Goal: Task Accomplishment & Management: Manage account settings

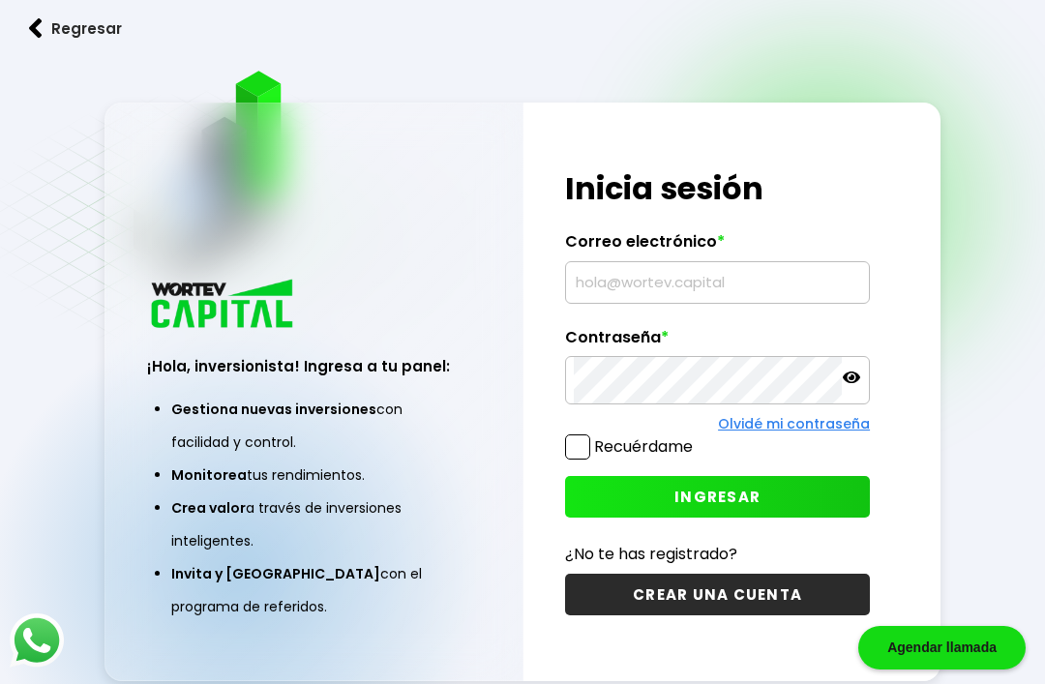
click at [634, 303] on input "text" at bounding box center [717, 282] width 287 height 41
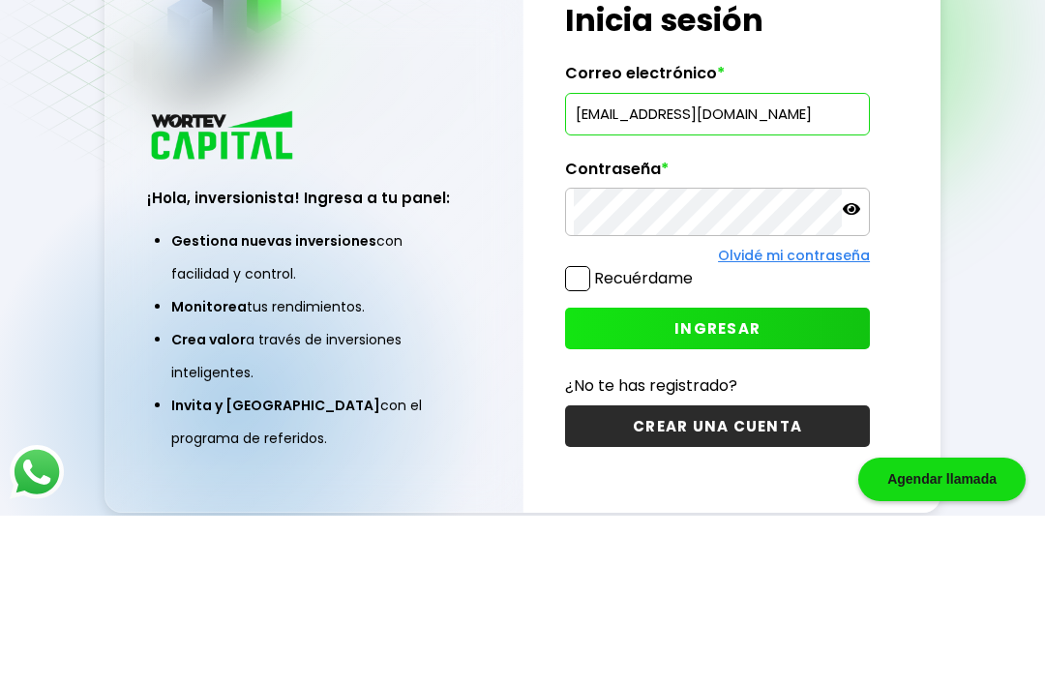
type input "Carmandoenriquez@hotmail.com"
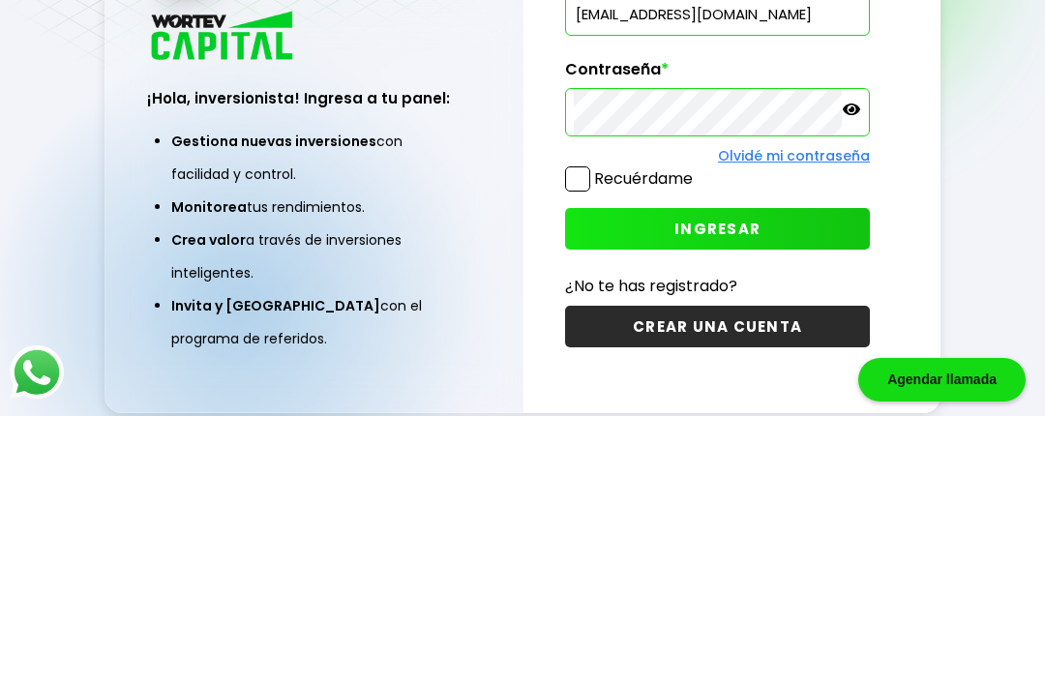
click at [729, 487] on span "INGRESAR" at bounding box center [717, 497] width 86 height 20
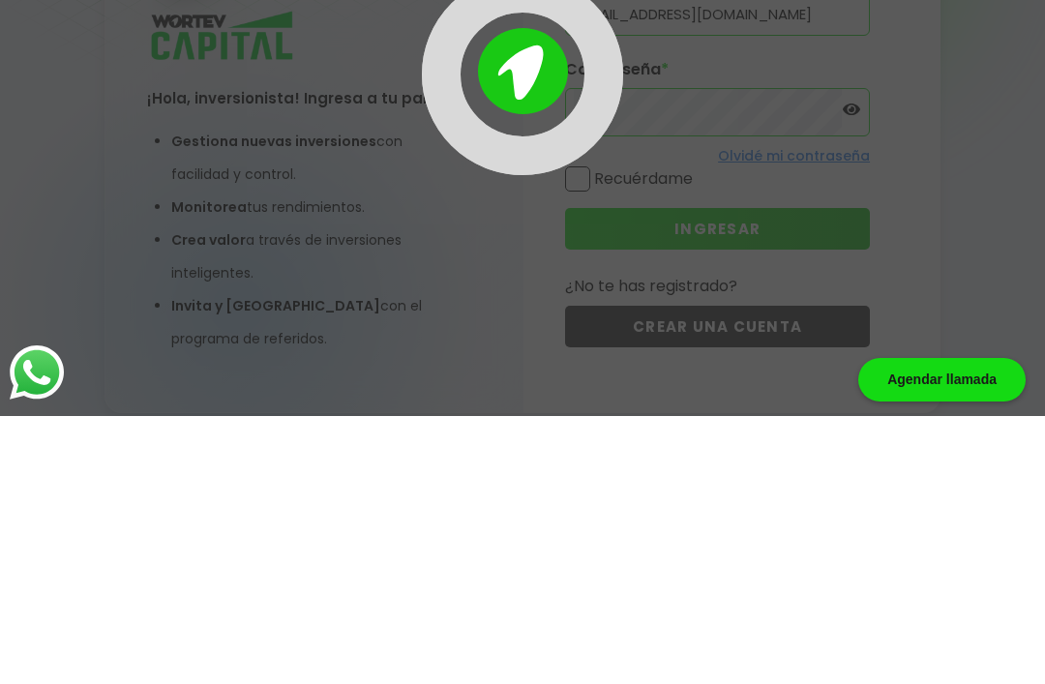
scroll to position [159, 0]
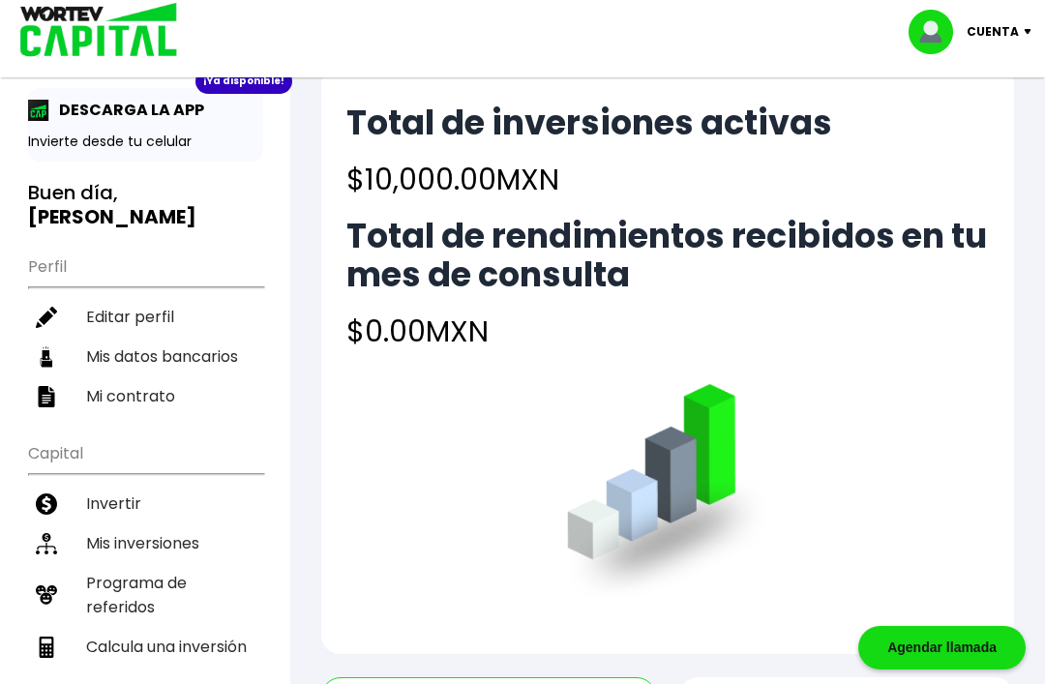
scroll to position [49, 0]
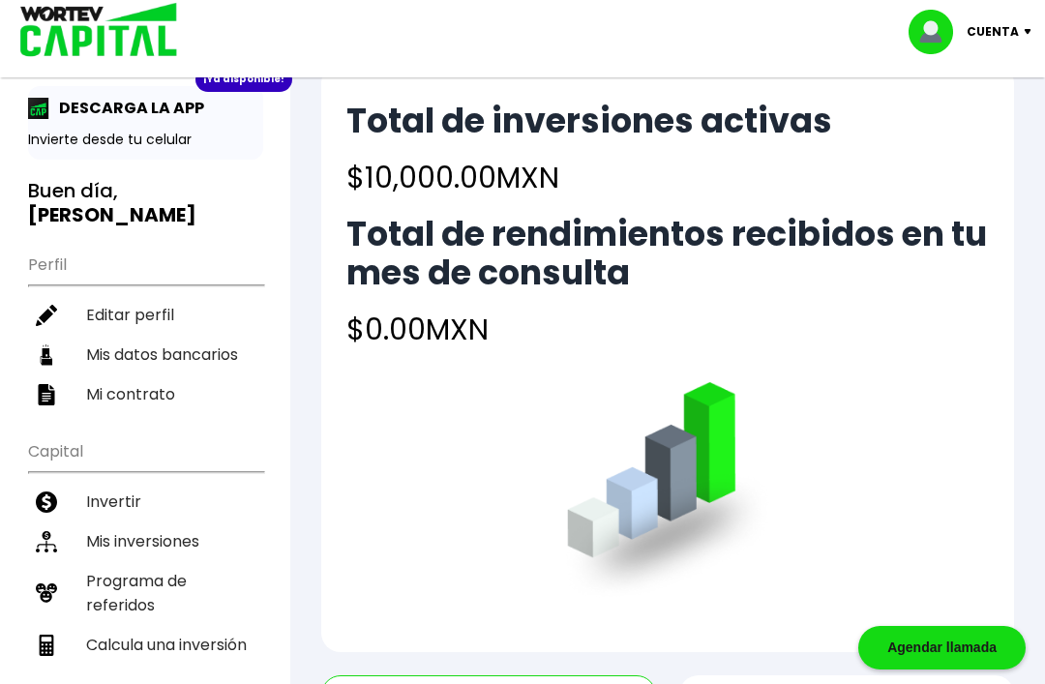
click at [161, 355] on li "Mis datos bancarios" at bounding box center [145, 355] width 235 height 40
select select "BBVA Bancomer"
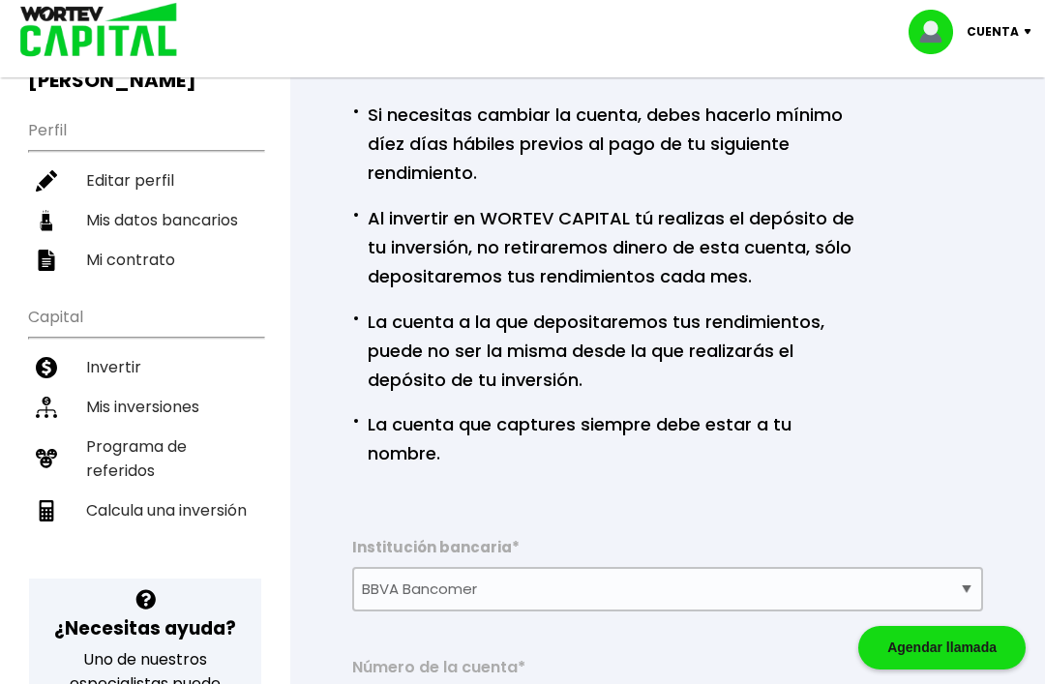
scroll to position [182, 0]
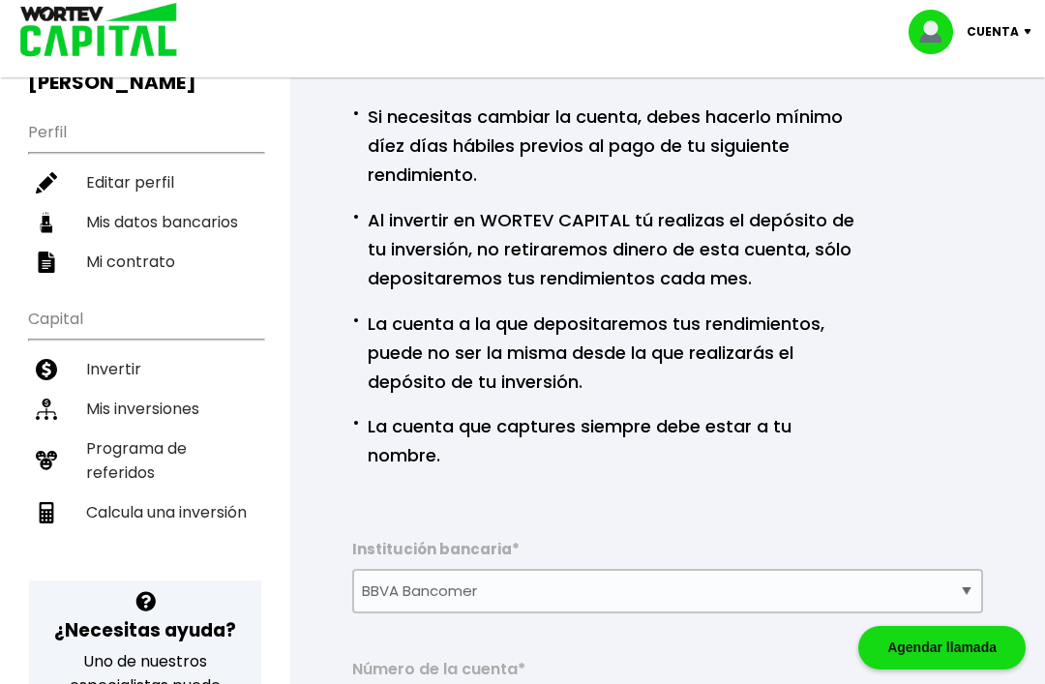
click at [153, 421] on li "Mis inversiones" at bounding box center [145, 409] width 235 height 40
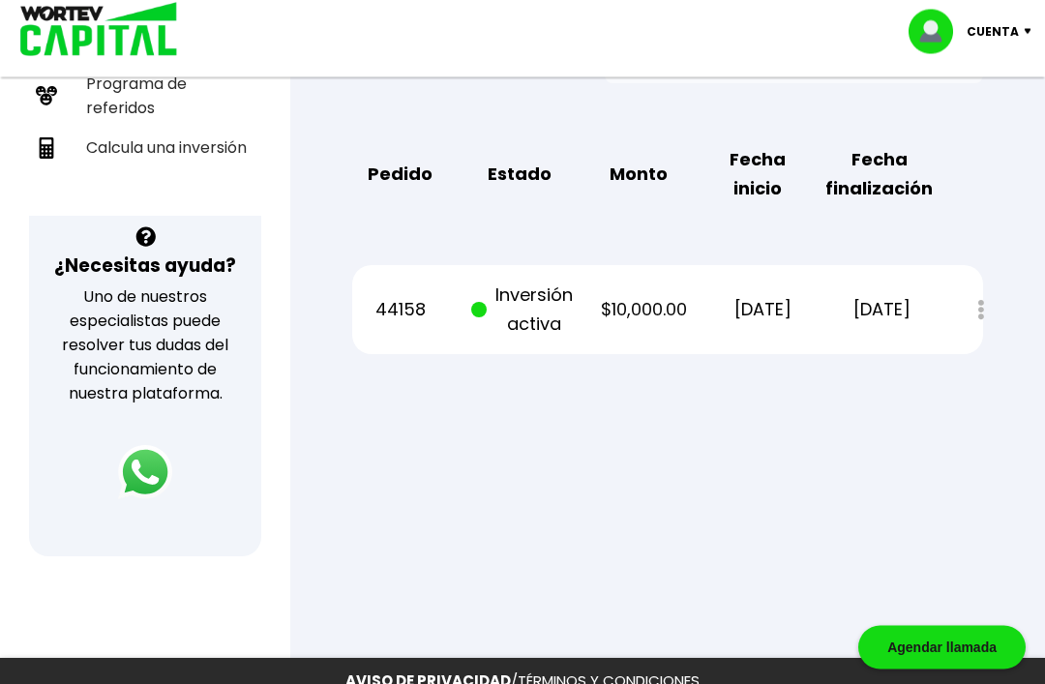
scroll to position [461, 0]
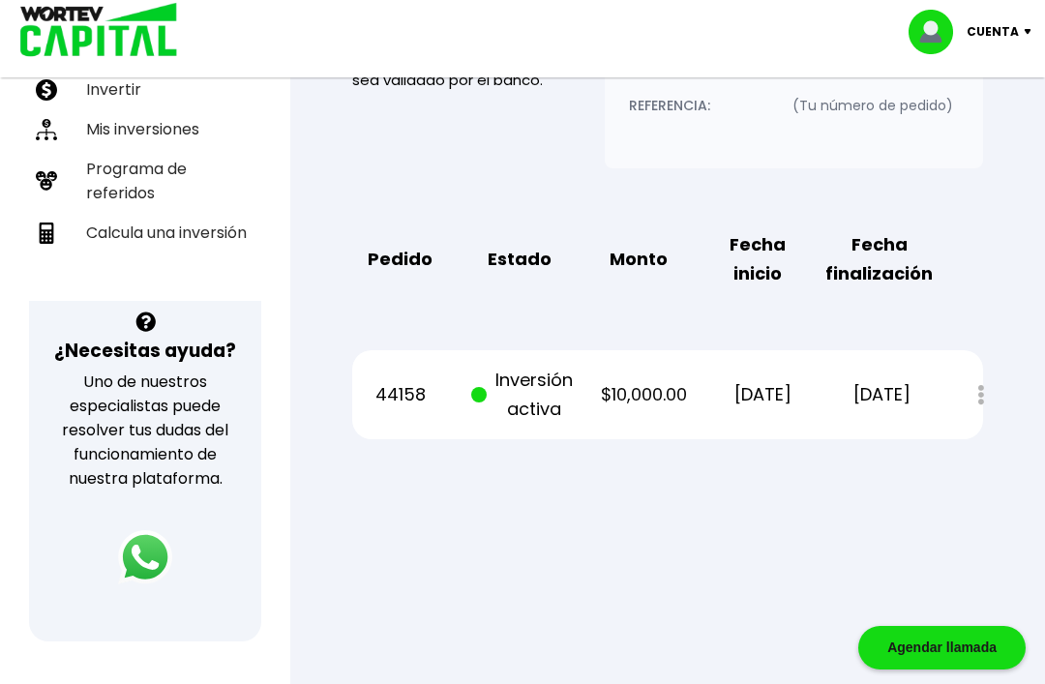
click at [983, 399] on div "Mis inversiones Como inversionista activo de WORTEV CAPITAL, apoyas el crecimie…" at bounding box center [667, 95] width 693 height 752
click at [988, 393] on div "Mis inversiones Como inversionista activo de WORTEV CAPITAL, apoyas el crecimie…" at bounding box center [667, 95] width 693 height 752
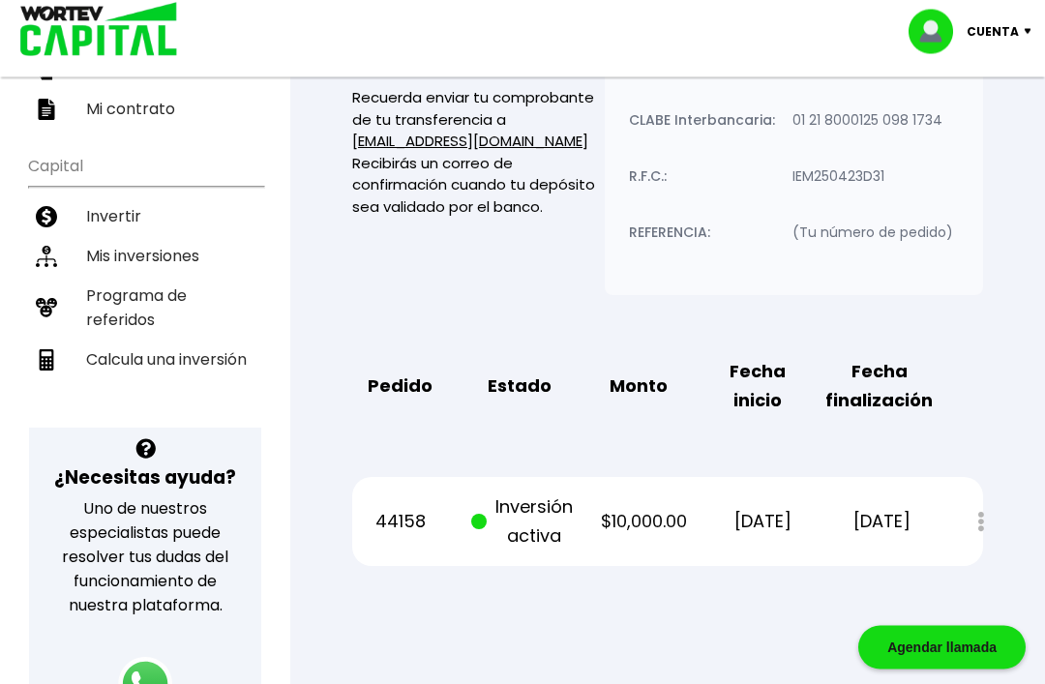
scroll to position [327, 0]
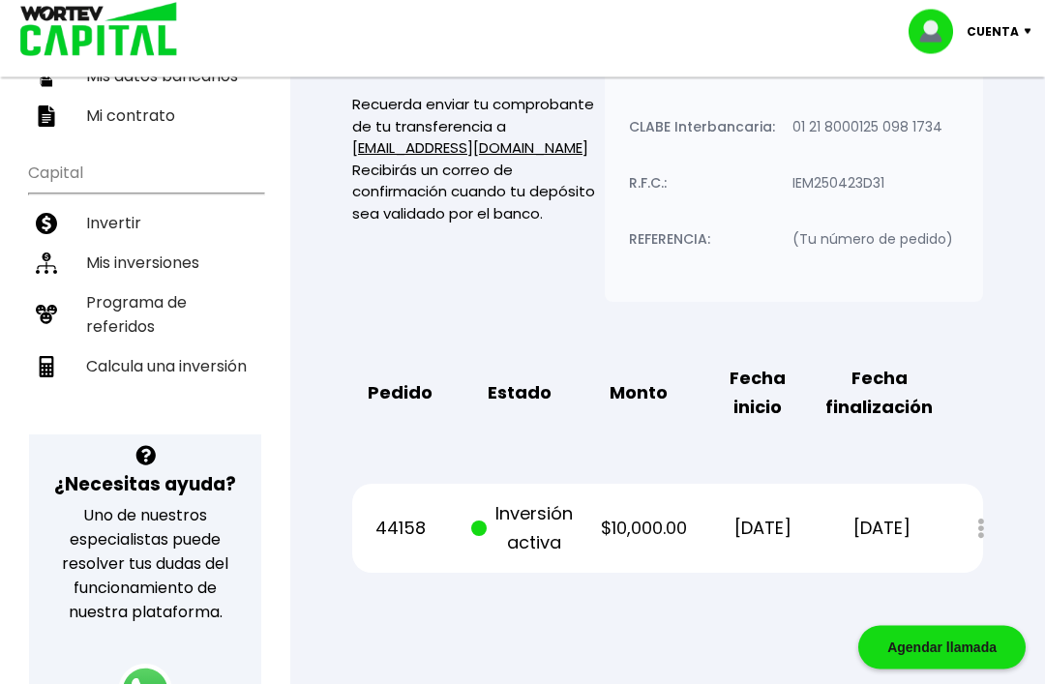
click at [149, 309] on li "Programa de referidos" at bounding box center [145, 315] width 235 height 64
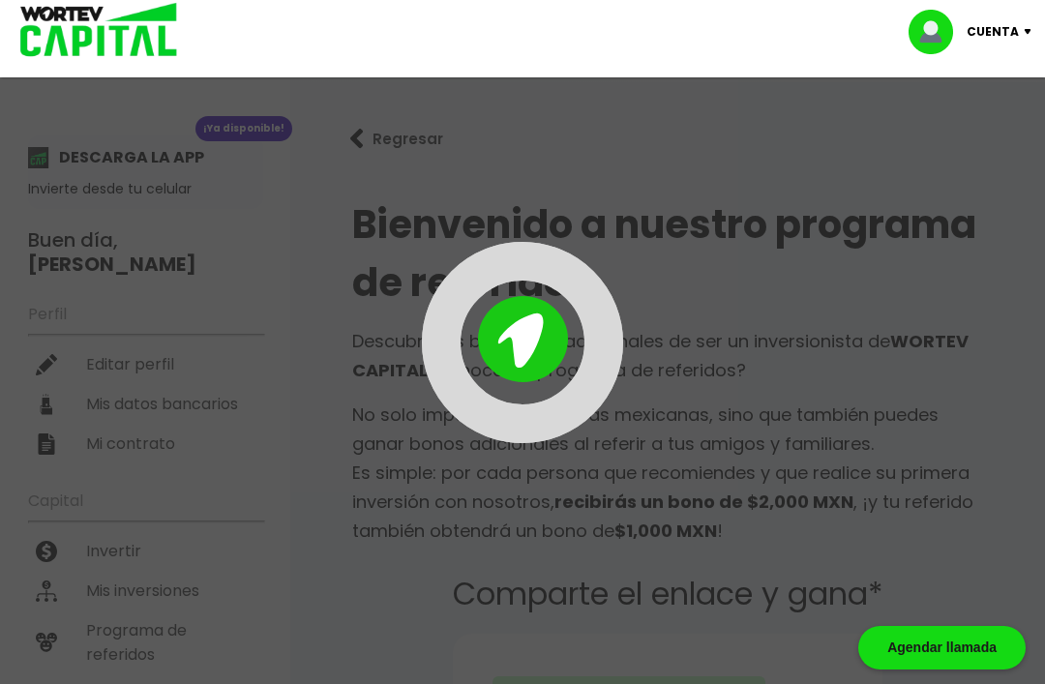
type input "https://panel-mx.wortev.capital/register?ref=carmandoenriquez"
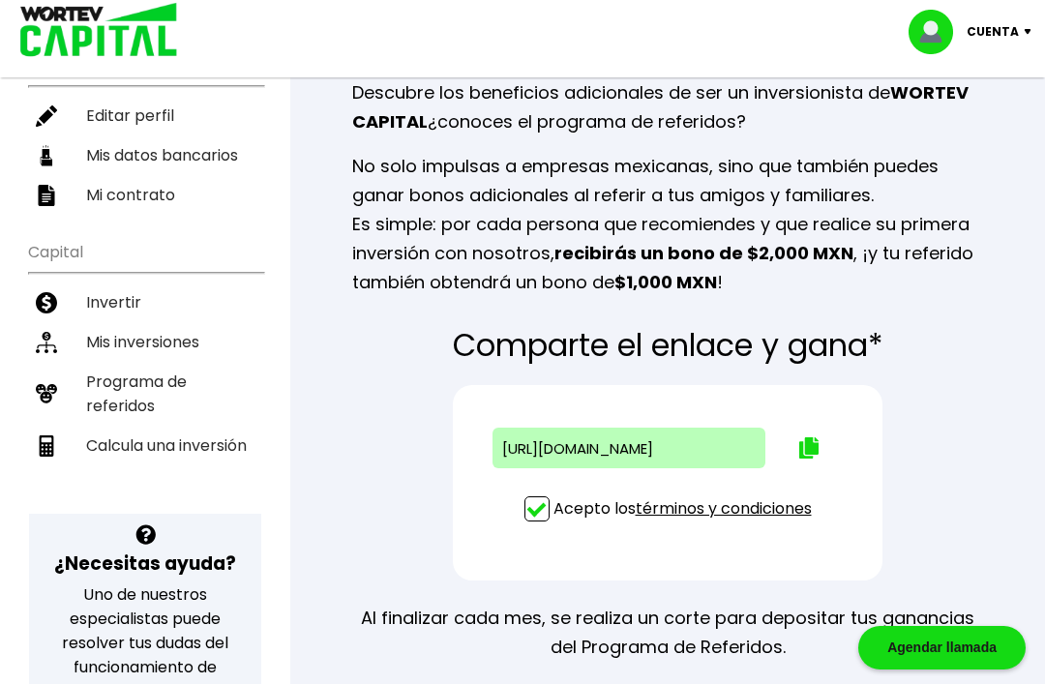
scroll to position [242, 0]
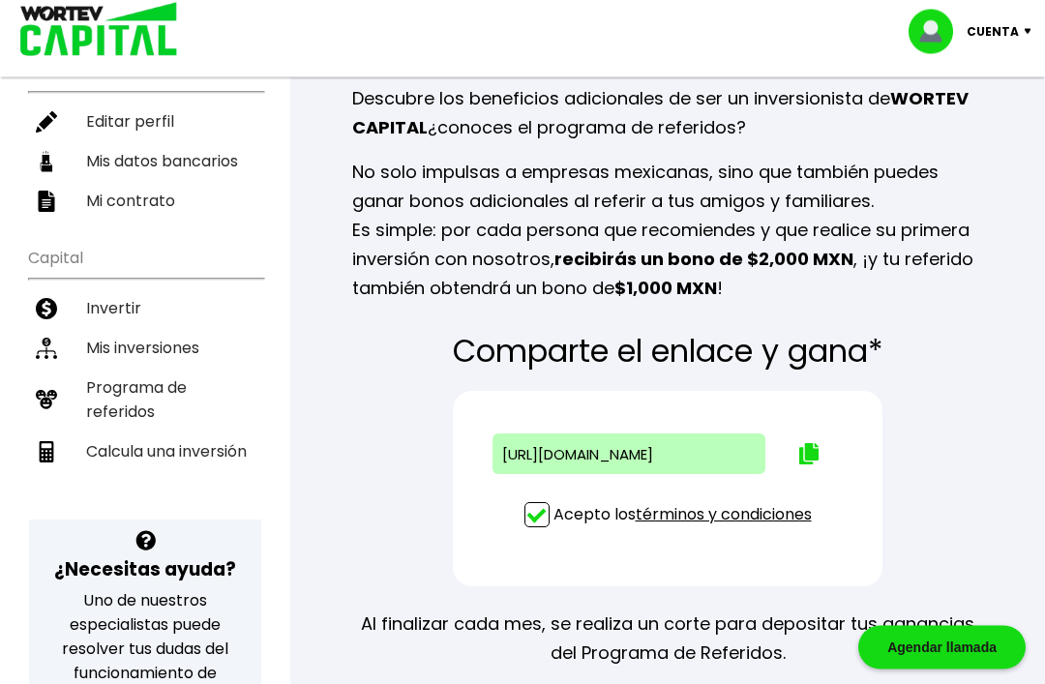
click at [159, 454] on li "Calcula una inversión" at bounding box center [145, 452] width 235 height 40
select select "1"
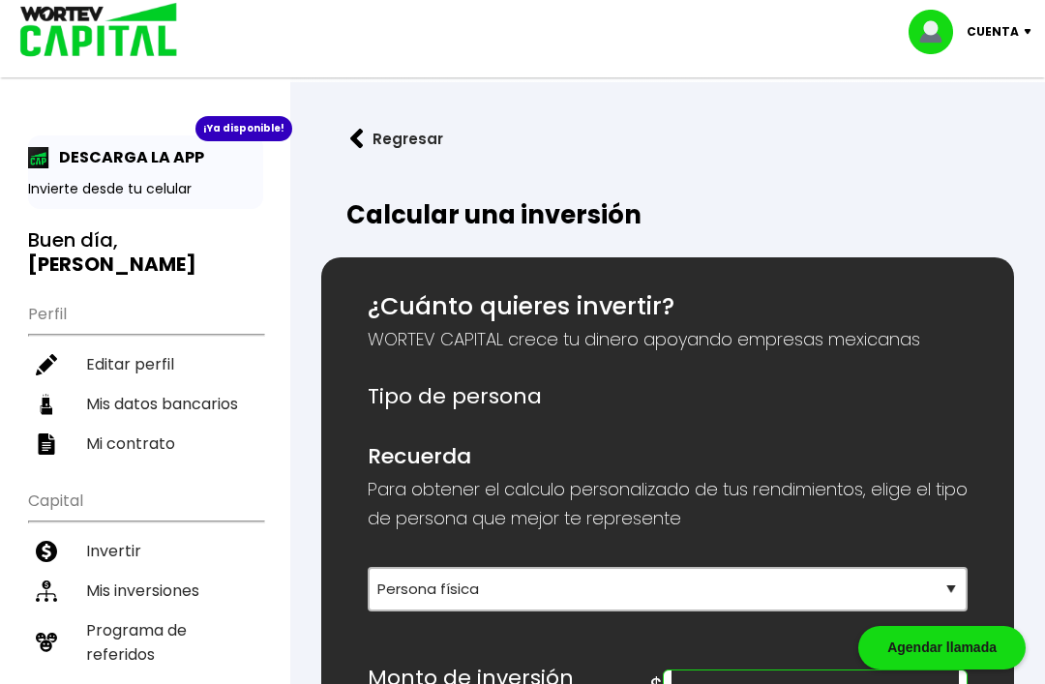
click at [1039, 29] on img at bounding box center [1032, 32] width 26 height 6
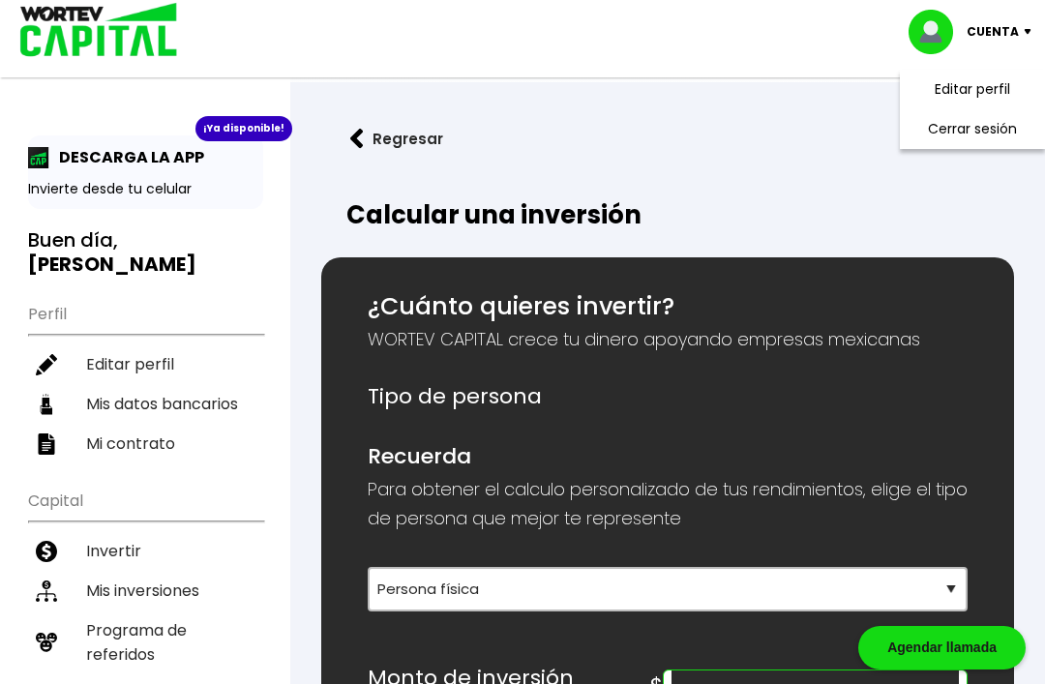
click at [963, 138] on li "Cerrar sesión" at bounding box center [972, 129] width 155 height 40
